Goal: Navigation & Orientation: Find specific page/section

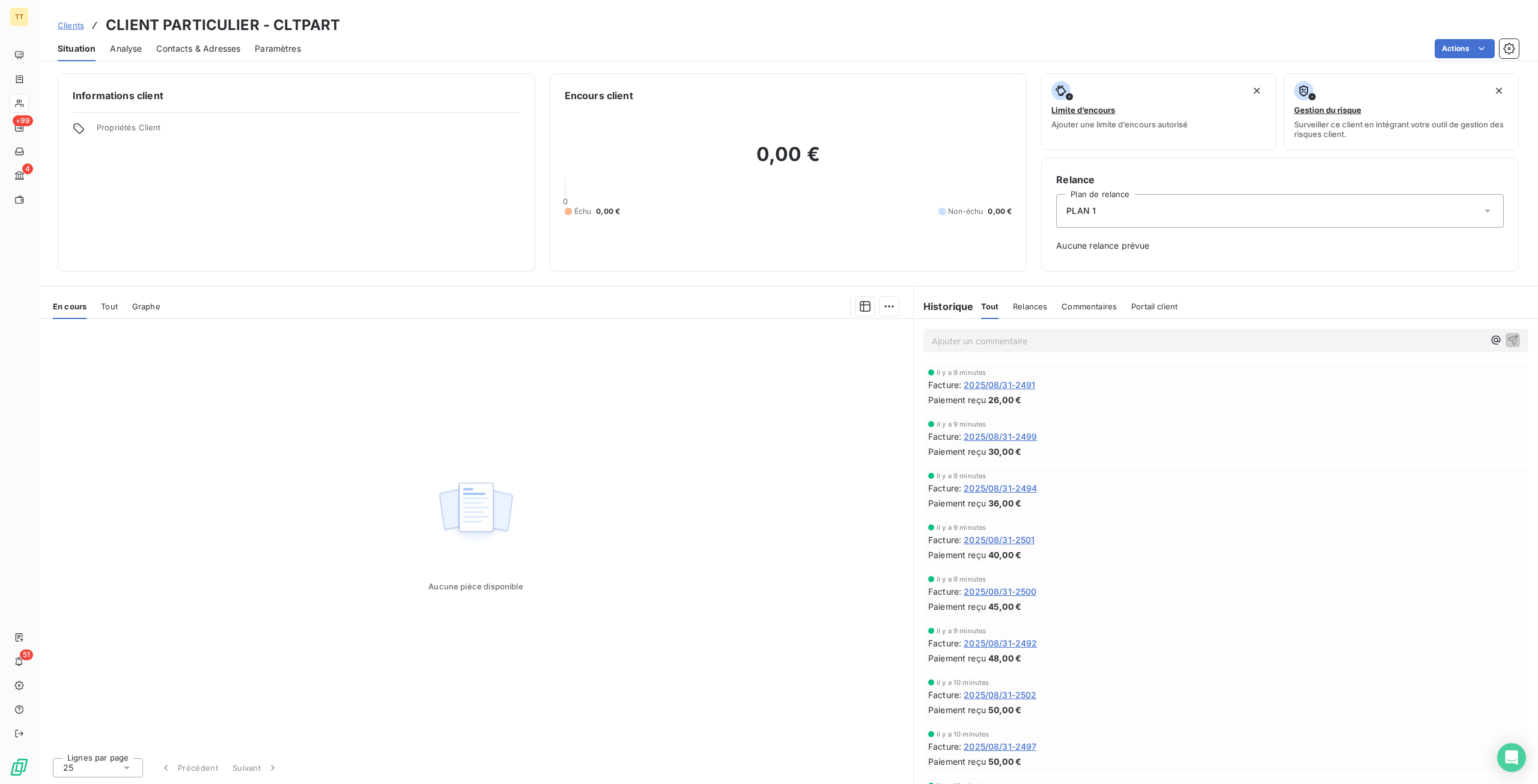
click at [632, 28] on div "Clients CLIENT PARTICULIER - CLTPART" at bounding box center [788, 25] width 1499 height 21
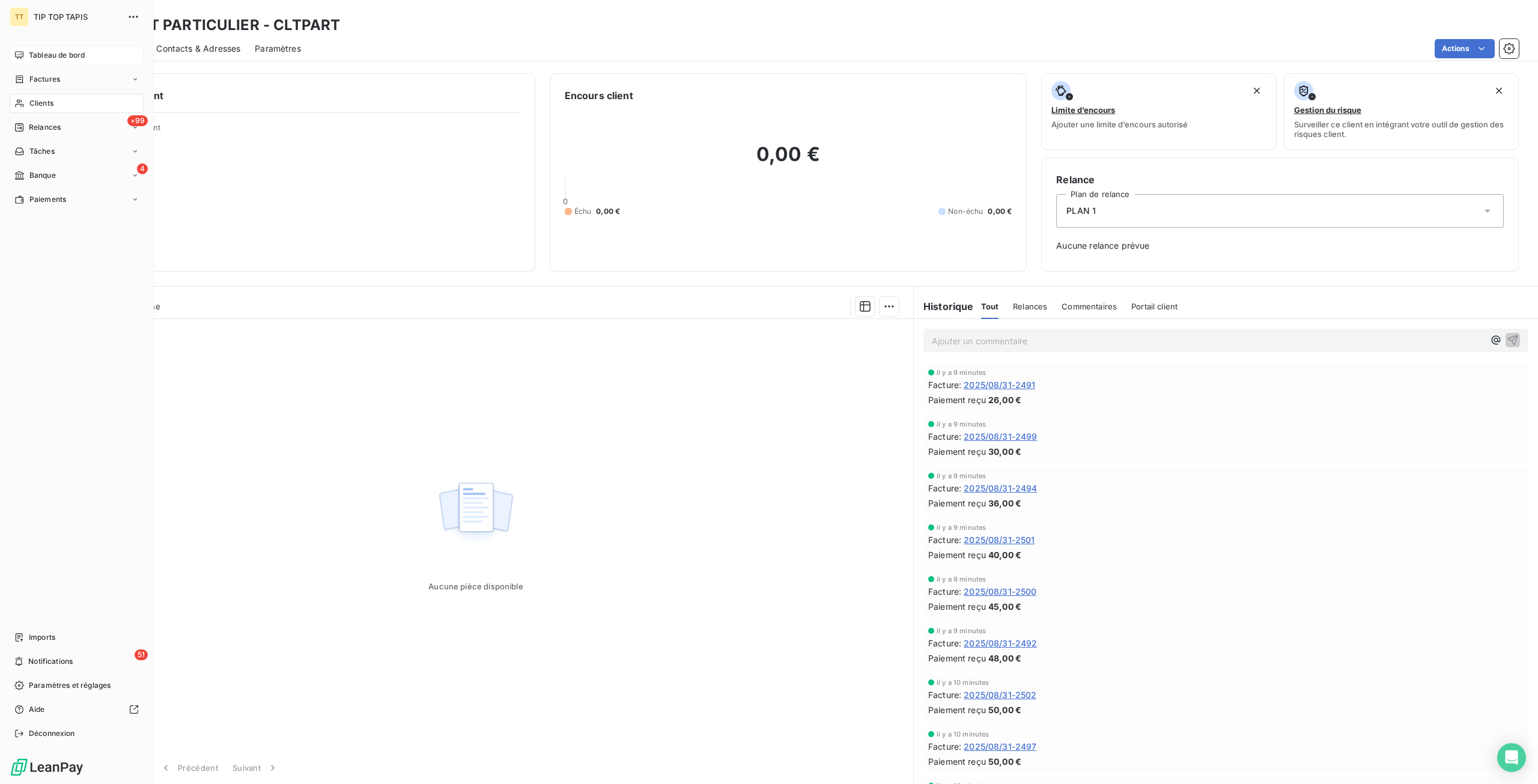
click at [61, 63] on div "Tableau de bord" at bounding box center [76, 55] width 134 height 19
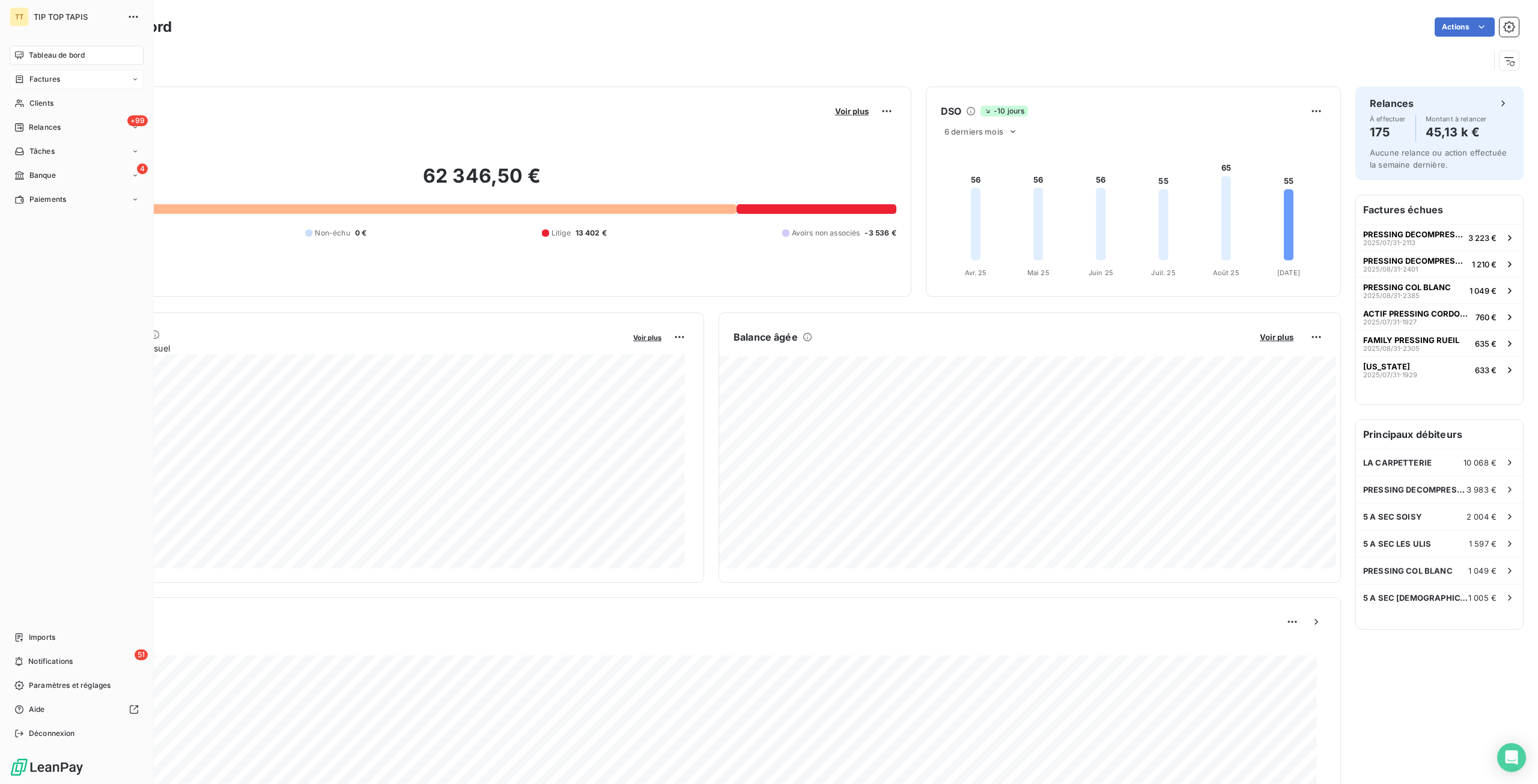
click at [58, 83] on span "Factures" at bounding box center [45, 79] width 31 height 11
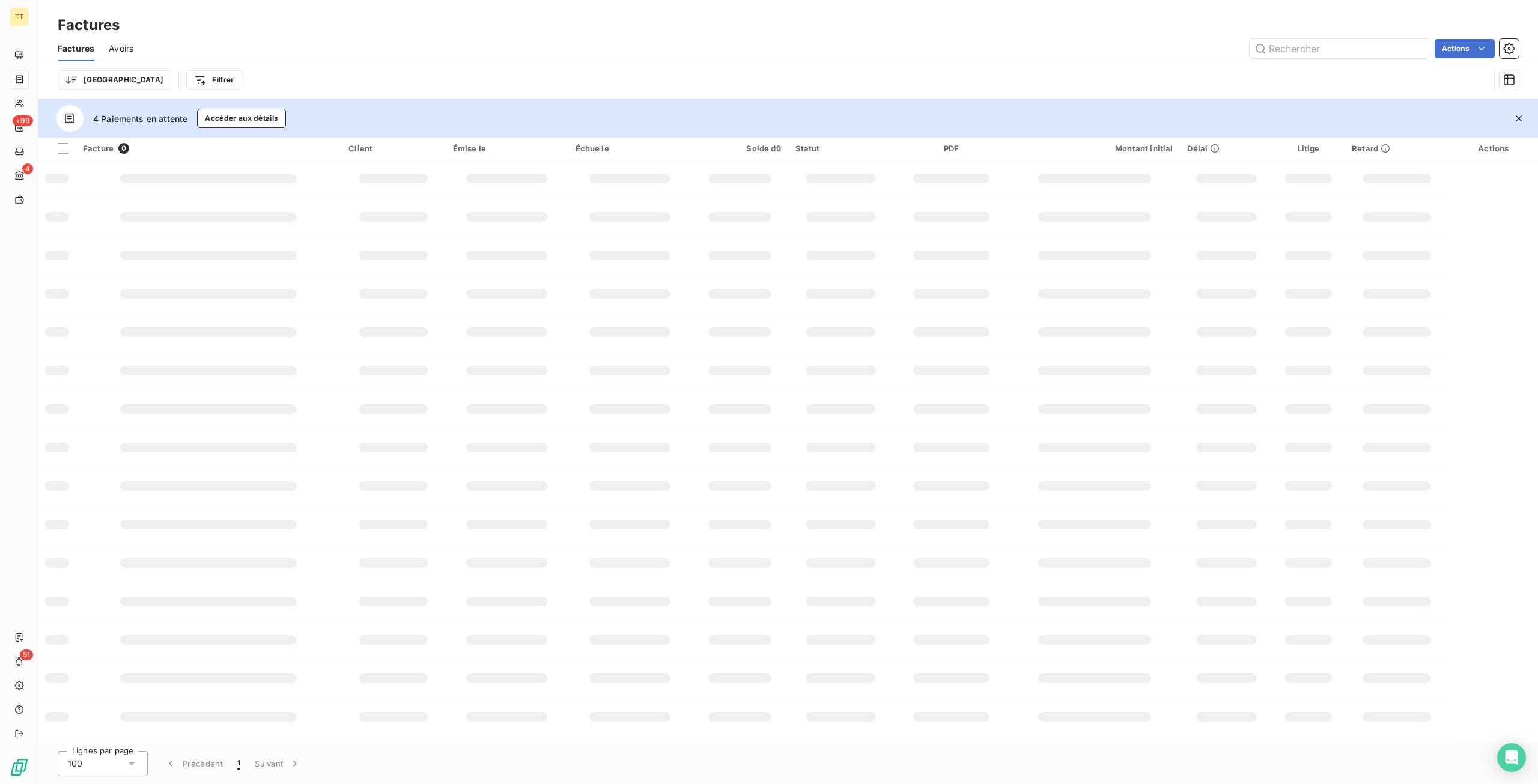
drag, startPoint x: 249, startPoint y: 50, endPoint x: 8, endPoint y: 59, distance: 241.2
click at [250, 50] on div "Actions" at bounding box center [833, 49] width 1371 height 19
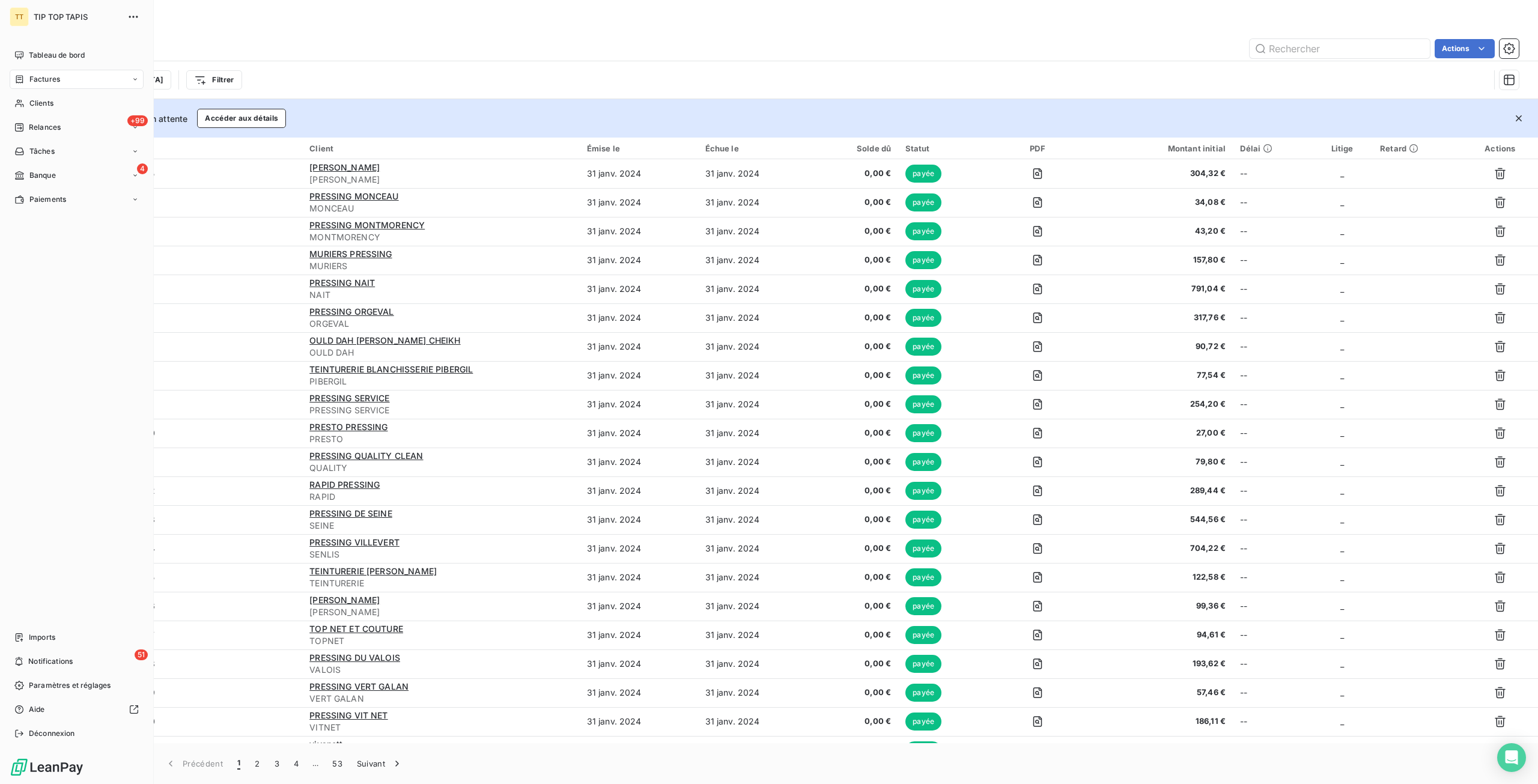
click at [19, 78] on icon at bounding box center [19, 79] width 10 height 10
click at [63, 222] on div "4 Banque" at bounding box center [76, 224] width 134 height 19
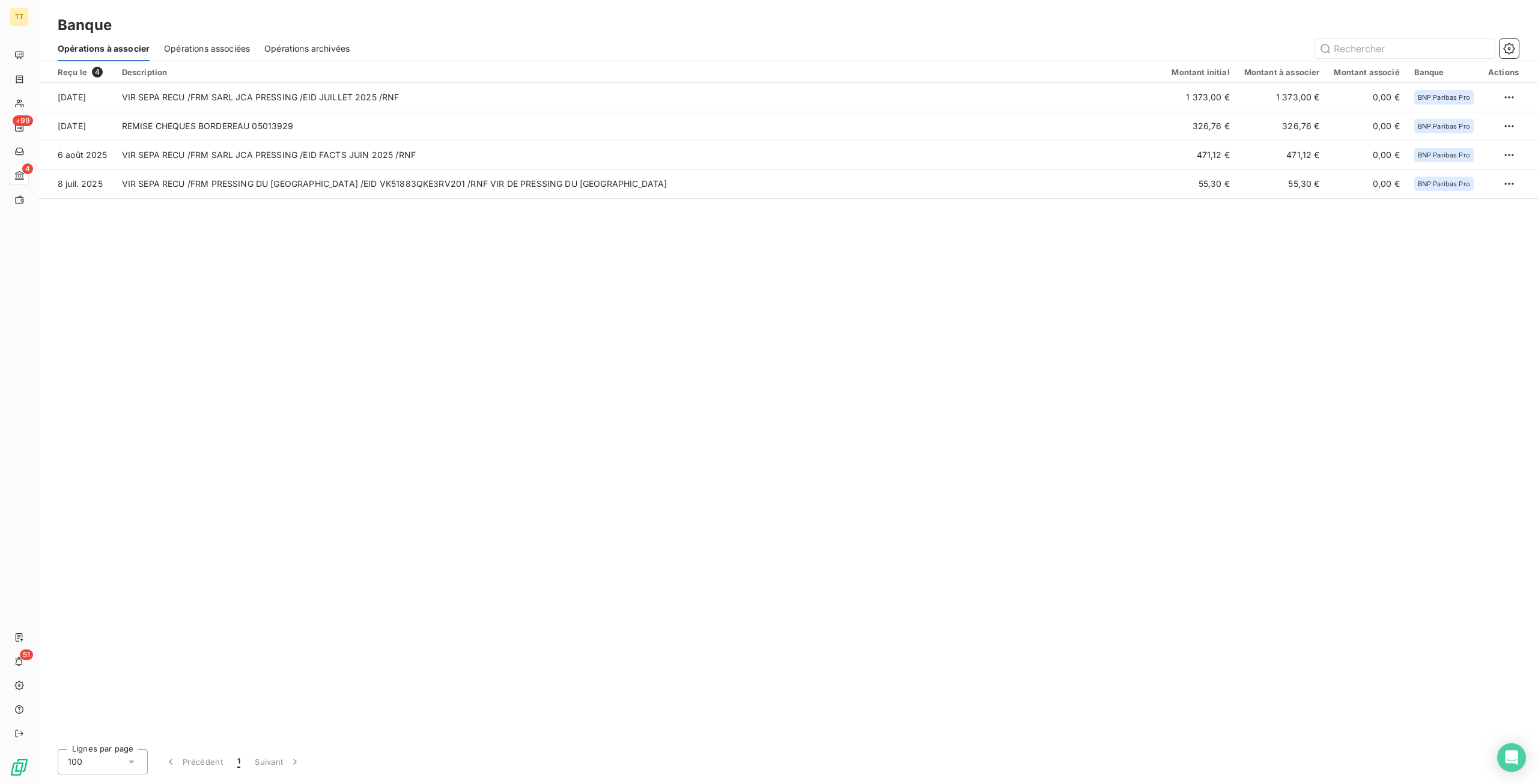
click at [525, 347] on div "Reçu le 4 Description Montant initial Montant à associer Montant associé Banque…" at bounding box center [788, 400] width 1499 height 678
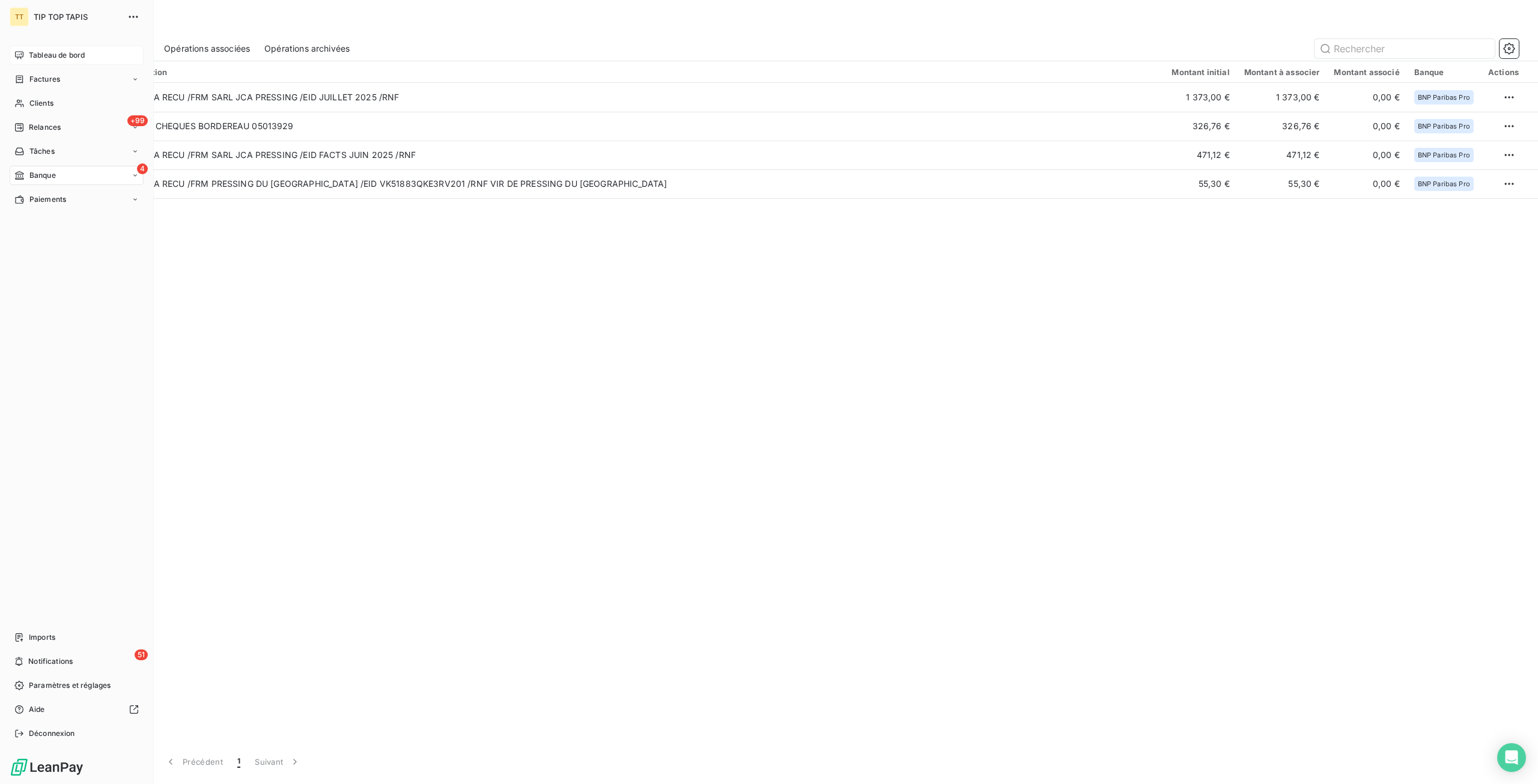
click at [17, 50] on icon at bounding box center [19, 55] width 10 height 10
